Goal: Information Seeking & Learning: Learn about a topic

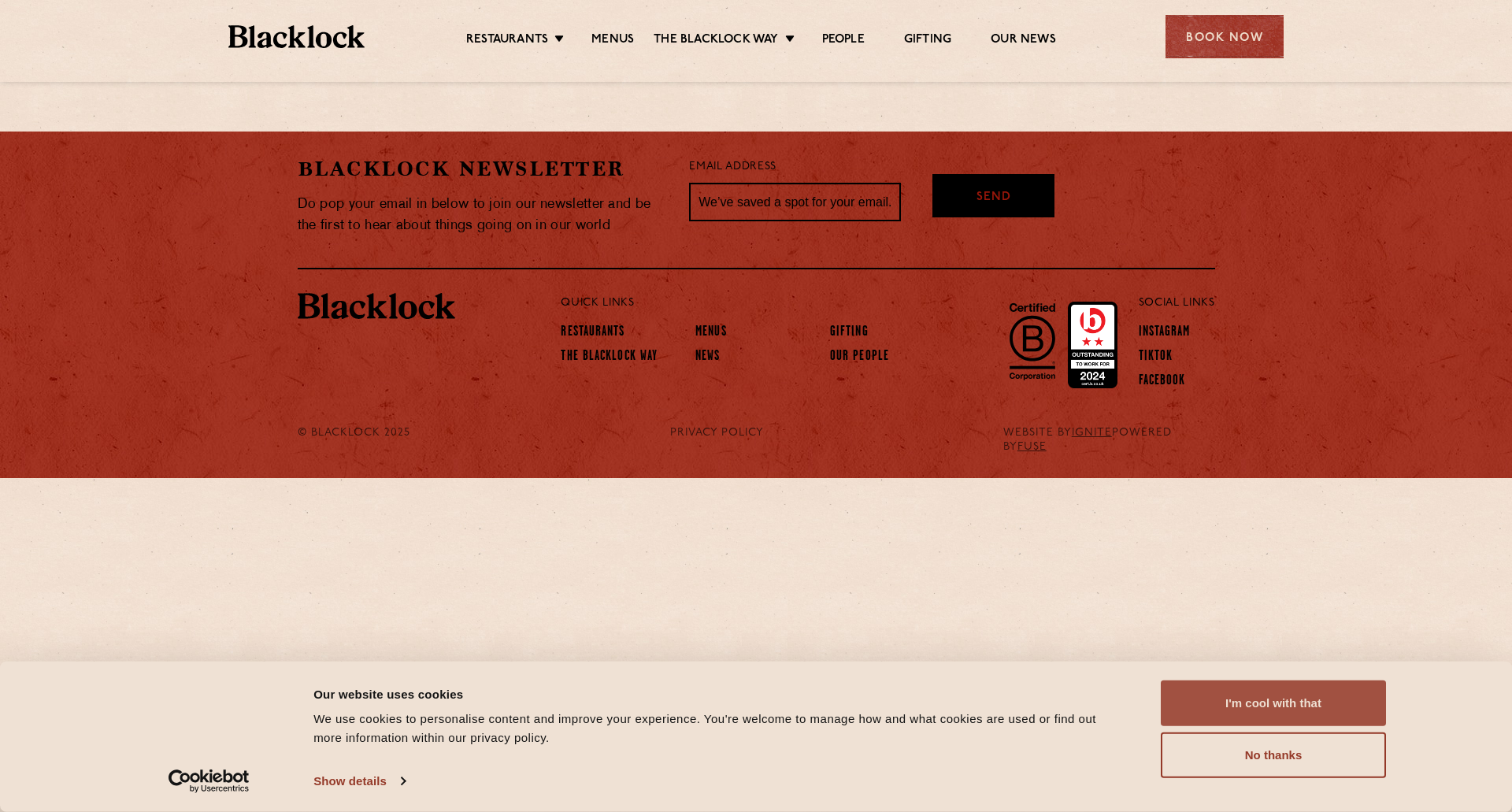
click at [1214, 694] on button "I'm cool with that" at bounding box center [1274, 703] width 225 height 45
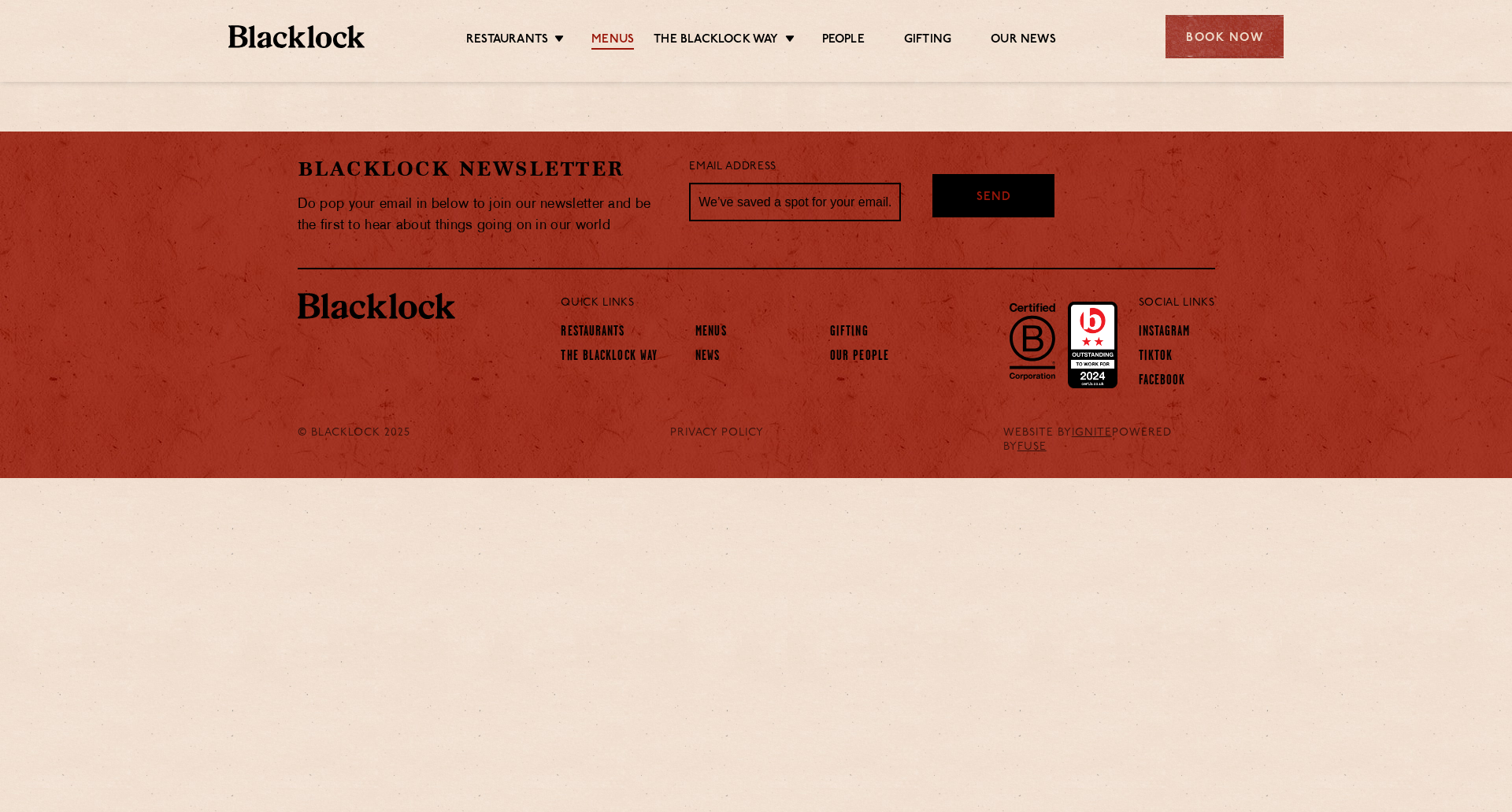
click at [619, 42] on link "Menus" at bounding box center [612, 41] width 42 height 18
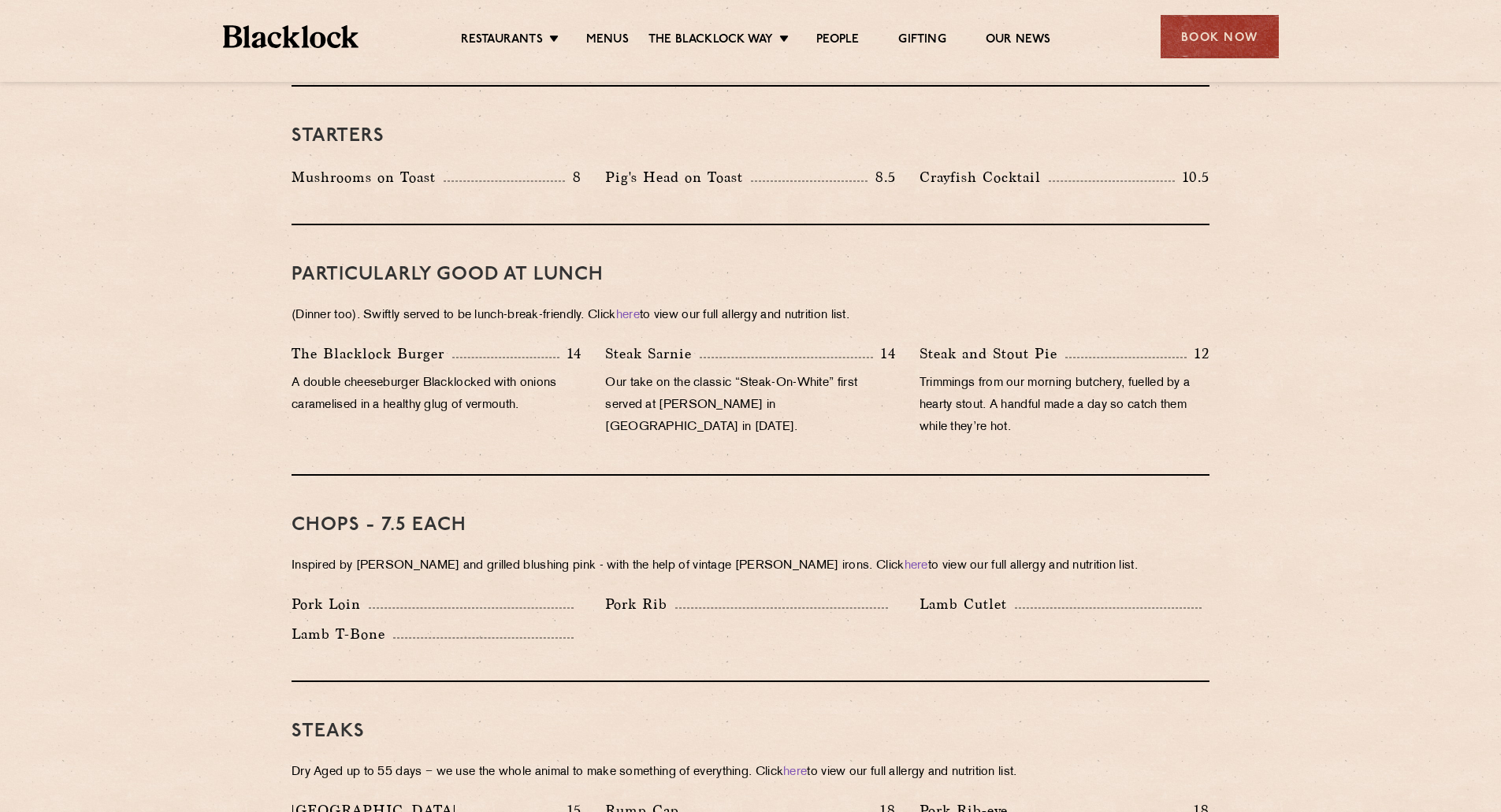
scroll to position [1024, 0]
